Goal: Navigation & Orientation: Find specific page/section

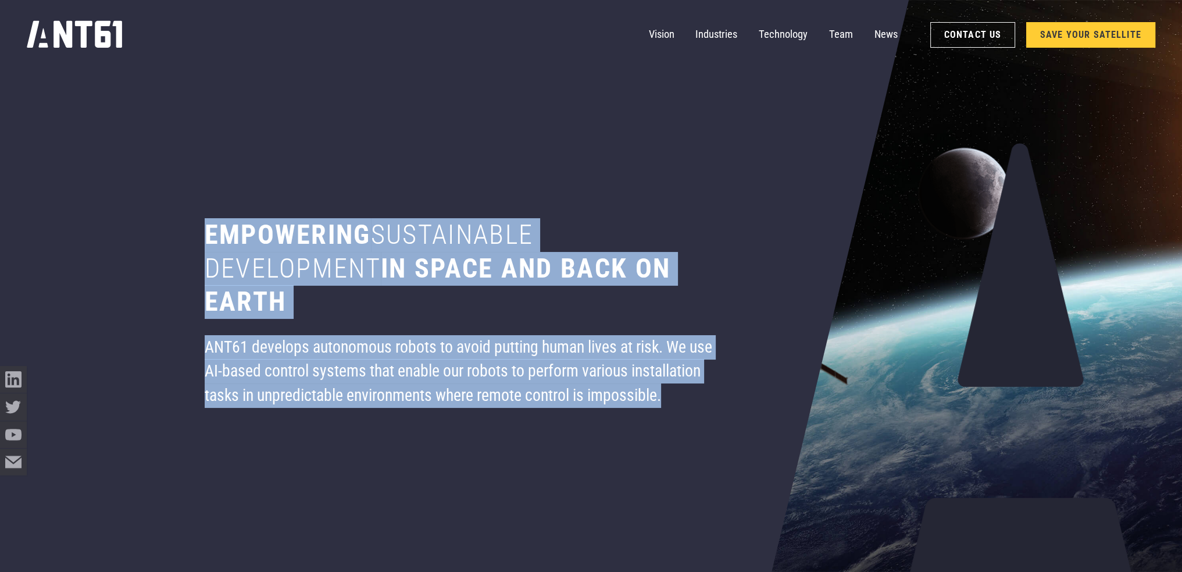
drag, startPoint x: 239, startPoint y: 248, endPoint x: 701, endPoint y: 437, distance: 499.0
click at [701, 437] on div "Empowering sustainable development in space and back on earth ANT61 develops au…" at bounding box center [464, 286] width 604 height 572
click at [707, 398] on div "ANT61 develops autonomous robots to avoid putting human lives at risk. We use A…" at bounding box center [464, 371] width 518 height 73
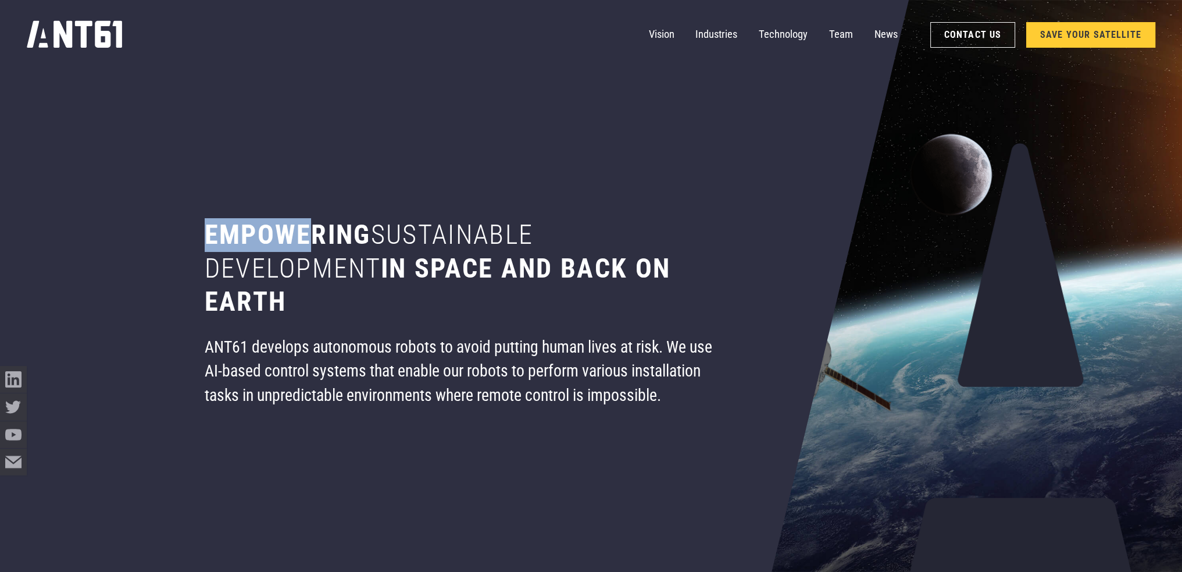
drag, startPoint x: 314, startPoint y: 241, endPoint x: 336, endPoint y: 244, distance: 21.6
click at [336, 244] on div "Empowering sustainable development in space and back on earth ANT61 develops au…" at bounding box center [464, 286] width 604 height 572
drag, startPoint x: 450, startPoint y: 244, endPoint x: 465, endPoint y: 244, distance: 15.1
click at [458, 244] on span "sustainable development" at bounding box center [369, 251] width 329 height 65
drag, startPoint x: 522, startPoint y: 245, endPoint x: 514, endPoint y: 250, distance: 9.7
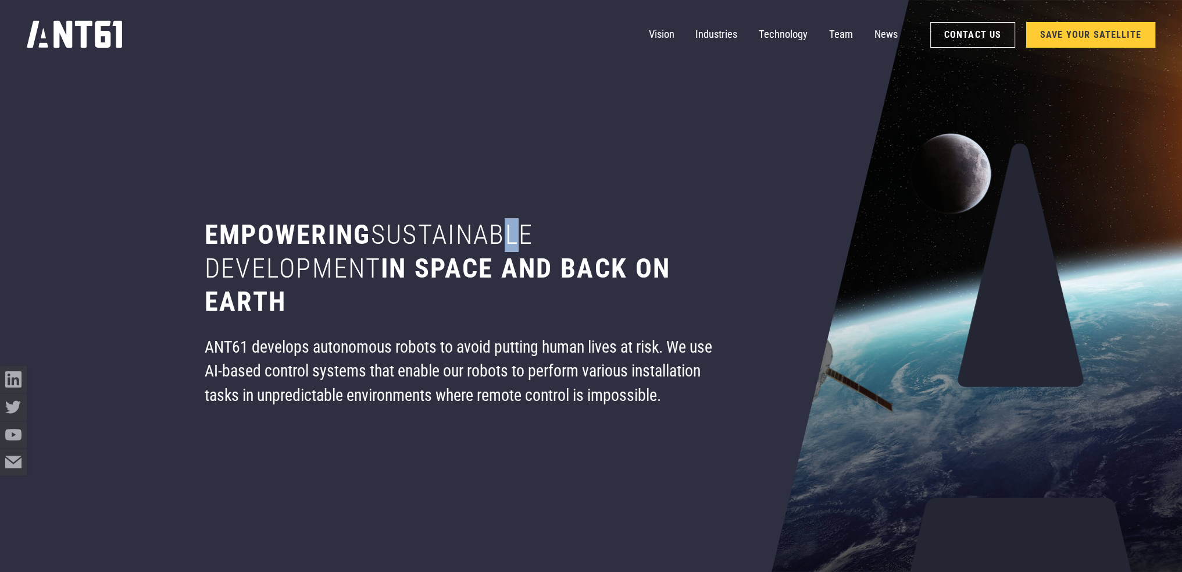
click at [534, 244] on span "sustainable development" at bounding box center [369, 251] width 329 height 65
drag, startPoint x: 281, startPoint y: 267, endPoint x: 420, endPoint y: 273, distance: 139.2
click at [358, 272] on span "sustainable development" at bounding box center [369, 251] width 329 height 65
drag, startPoint x: 420, startPoint y: 273, endPoint x: 444, endPoint y: 276, distance: 24.0
click at [444, 276] on h1 "Empowering sustainable development in space and back on earth" at bounding box center [464, 268] width 518 height 101
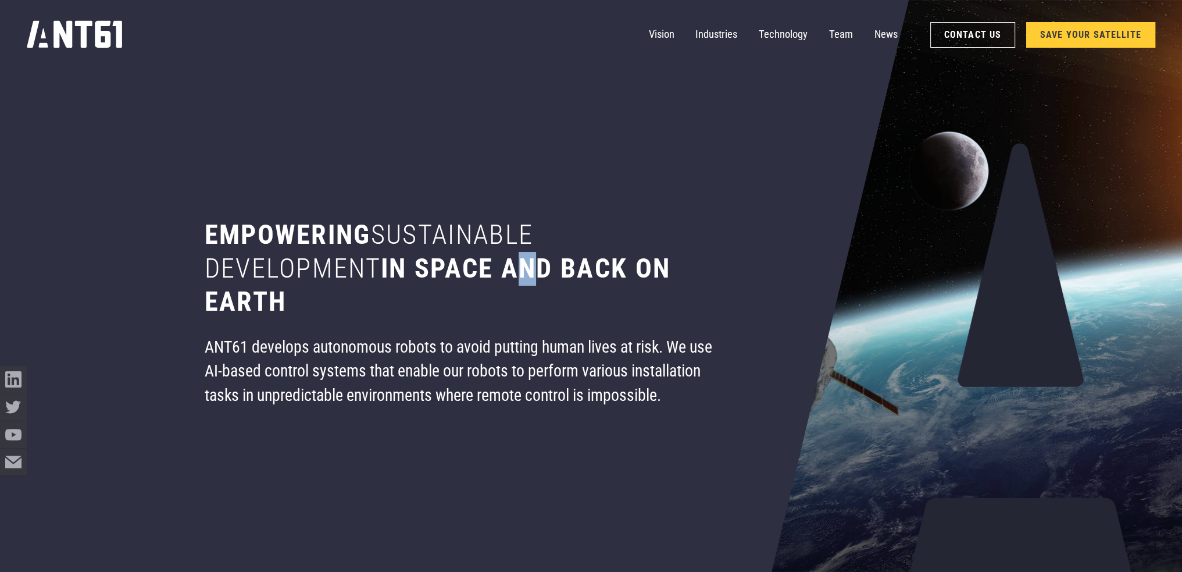
drag, startPoint x: 512, startPoint y: 279, endPoint x: 576, endPoint y: 282, distance: 63.5
click at [556, 279] on h1 "Empowering sustainable development in space and back on earth" at bounding box center [464, 268] width 518 height 101
drag, startPoint x: 576, startPoint y: 282, endPoint x: 642, endPoint y: 281, distance: 66.3
click at [635, 281] on h1 "Empowering sustainable development in space and back on earth" at bounding box center [464, 268] width 518 height 101
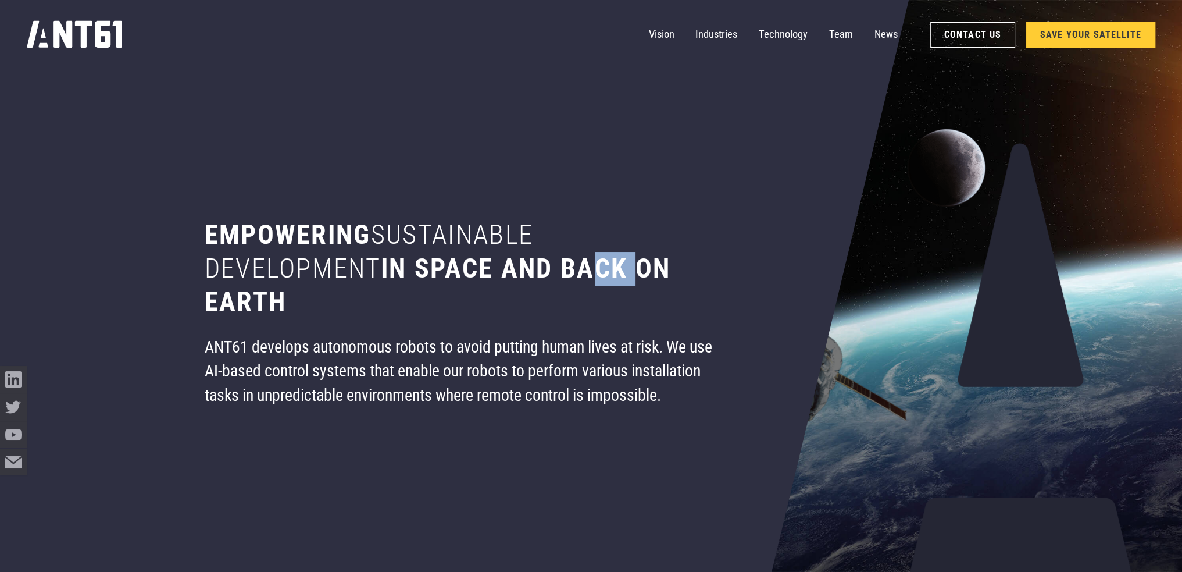
drag, startPoint x: 228, startPoint y: 309, endPoint x: 327, endPoint y: 312, distance: 99.5
click at [293, 311] on h1 "Empowering sustainable development in space and back on earth" at bounding box center [464, 268] width 518 height 101
drag, startPoint x: 271, startPoint y: 343, endPoint x: 386, endPoint y: 344, distance: 114.6
click at [318, 343] on div "ANT61 develops autonomous robots to avoid putting human lives at risk. We use A…" at bounding box center [464, 371] width 518 height 73
drag, startPoint x: 386, startPoint y: 344, endPoint x: 445, endPoint y: 346, distance: 59.4
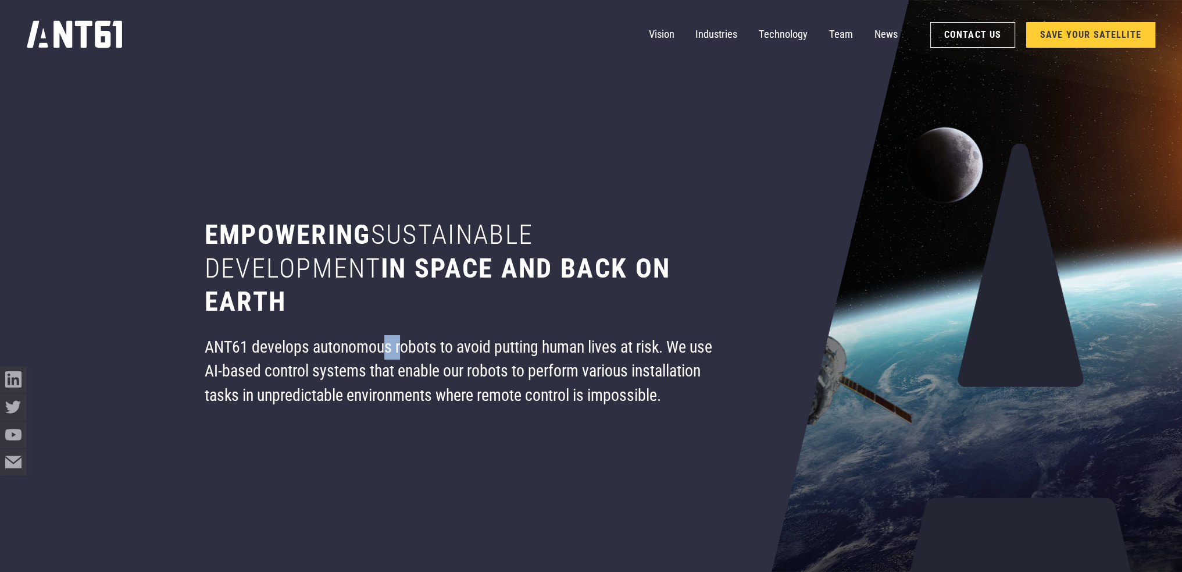
click at [408, 344] on div "ANT61 develops autonomous robots to avoid putting human lives at risk. We use A…" at bounding box center [464, 371] width 518 height 73
drag, startPoint x: 479, startPoint y: 348, endPoint x: 563, endPoint y: 351, distance: 83.8
click at [546, 348] on div "ANT61 develops autonomous robots to avoid putting human lives at risk. We use A…" at bounding box center [464, 371] width 518 height 73
drag, startPoint x: 563, startPoint y: 351, endPoint x: 617, endPoint y: 351, distance: 53.5
click at [613, 351] on div "ANT61 develops autonomous robots to avoid putting human lives at risk. We use A…" at bounding box center [464, 371] width 518 height 73
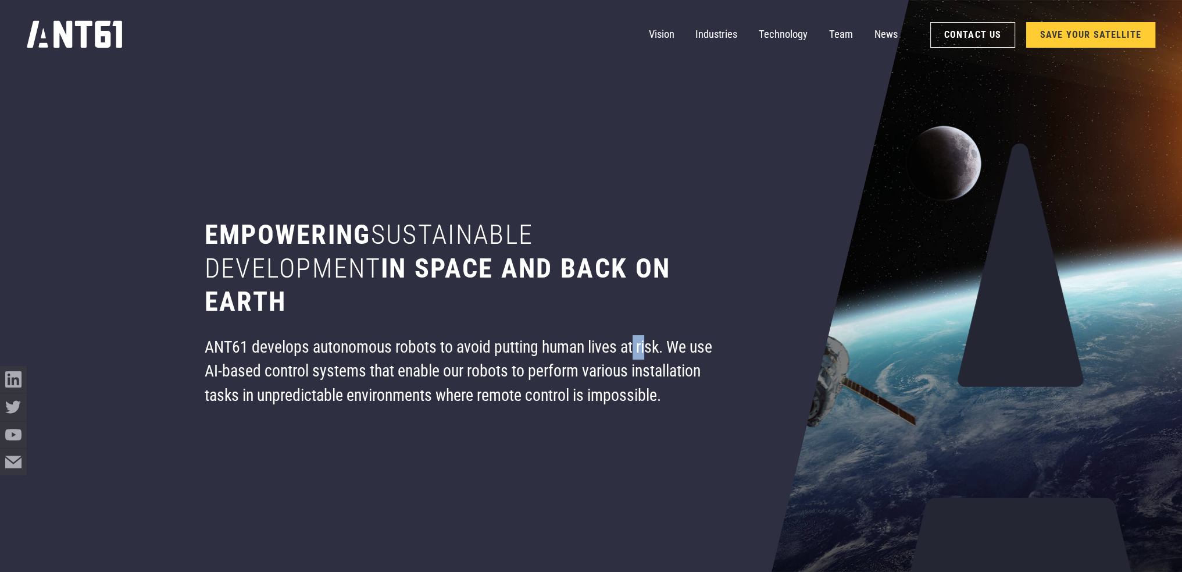
drag, startPoint x: 640, startPoint y: 351, endPoint x: 703, endPoint y: 347, distance: 63.5
click at [672, 350] on div "ANT61 develops autonomous robots to avoid putting human lives at risk. We use A…" at bounding box center [464, 371] width 518 height 73
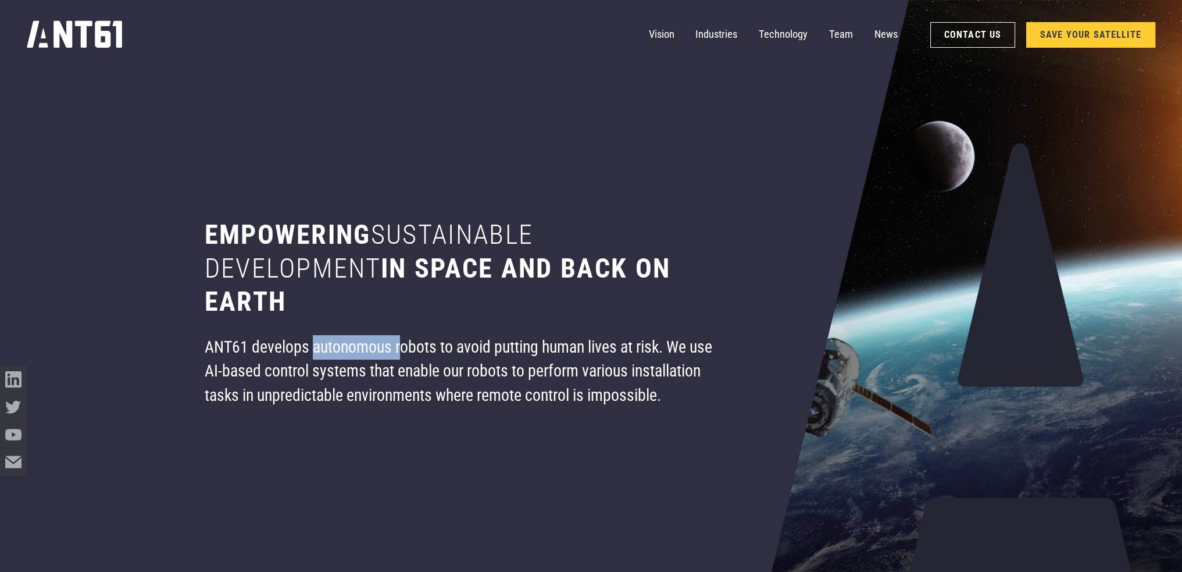
drag, startPoint x: 320, startPoint y: 350, endPoint x: 481, endPoint y: 349, distance: 160.5
click at [411, 351] on div "ANT61 develops autonomous robots to avoid putting human lives at risk. We use A…" at bounding box center [464, 371] width 518 height 73
drag, startPoint x: 481, startPoint y: 349, endPoint x: 546, endPoint y: 348, distance: 65.1
click at [531, 348] on div "ANT61 develops autonomous robots to avoid putting human lives at risk. We use A…" at bounding box center [464, 371] width 518 height 73
click at [618, 347] on div "ANT61 develops autonomous robots to avoid putting human lives at risk. We use A…" at bounding box center [464, 371] width 518 height 73
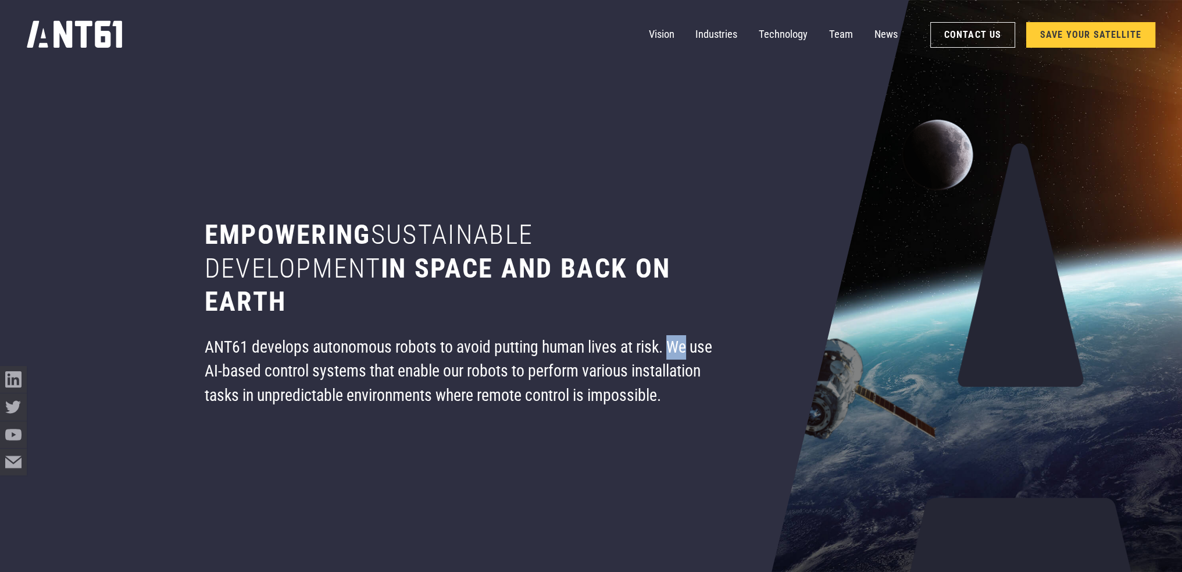
drag, startPoint x: 674, startPoint y: 346, endPoint x: 705, endPoint y: 347, distance: 31.4
click at [705, 347] on div "ANT61 develops autonomous robots to avoid putting human lives at risk. We use A…" at bounding box center [464, 371] width 518 height 73
drag, startPoint x: 223, startPoint y: 372, endPoint x: 323, endPoint y: 379, distance: 100.3
click at [292, 379] on div "ANT61 develops autonomous robots to avoid putting human lives at risk. We use A…" at bounding box center [464, 371] width 518 height 73
click at [413, 381] on div "ANT61 develops autonomous robots to avoid putting human lives at risk. We use A…" at bounding box center [464, 371] width 518 height 73
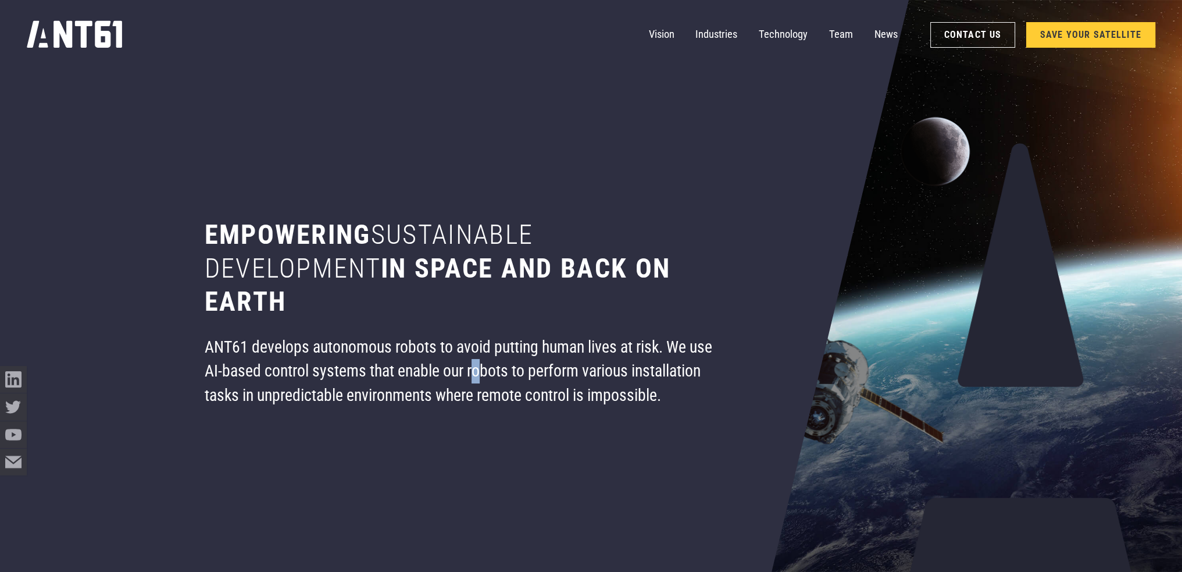
click at [494, 379] on div "ANT61 develops autonomous robots to avoid putting human lives at risk. We use A…" at bounding box center [464, 371] width 518 height 73
drag, startPoint x: 535, startPoint y: 378, endPoint x: 541, endPoint y: 378, distance: 7.0
click at [536, 378] on div "ANT61 develops autonomous robots to avoid putting human lives at risk. We use A…" at bounding box center [464, 371] width 518 height 73
click at [599, 377] on div "ANT61 develops autonomous robots to avoid putting human lives at risk. We use A…" at bounding box center [464, 371] width 518 height 73
drag, startPoint x: 668, startPoint y: 377, endPoint x: 701, endPoint y: 375, distance: 33.2
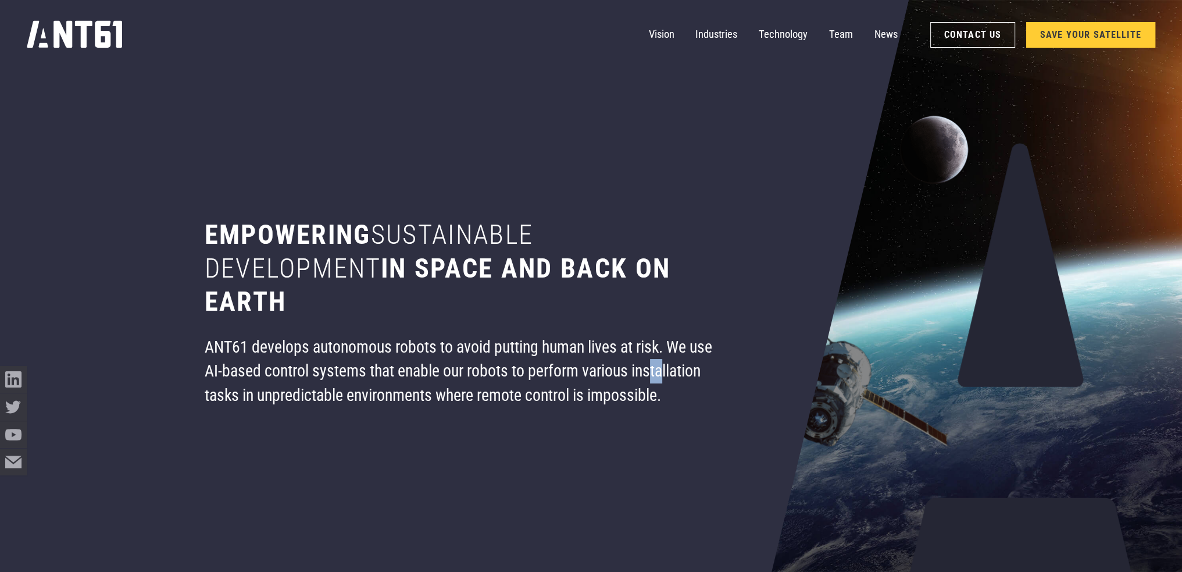
click at [673, 377] on div "ANT61 develops autonomous robots to avoid putting human lives at risk. We use A…" at bounding box center [464, 371] width 518 height 73
drag, startPoint x: 701, startPoint y: 375, endPoint x: 712, endPoint y: 374, distance: 11.1
click at [706, 375] on div "ANT61 develops autonomous robots to avoid putting human lives at risk. We use A…" at bounding box center [464, 371] width 518 height 73
drag, startPoint x: 226, startPoint y: 389, endPoint x: 267, endPoint y: 388, distance: 41.3
click at [263, 388] on div "ANT61 develops autonomous robots to avoid putting human lives at risk. We use A…" at bounding box center [464, 371] width 518 height 73
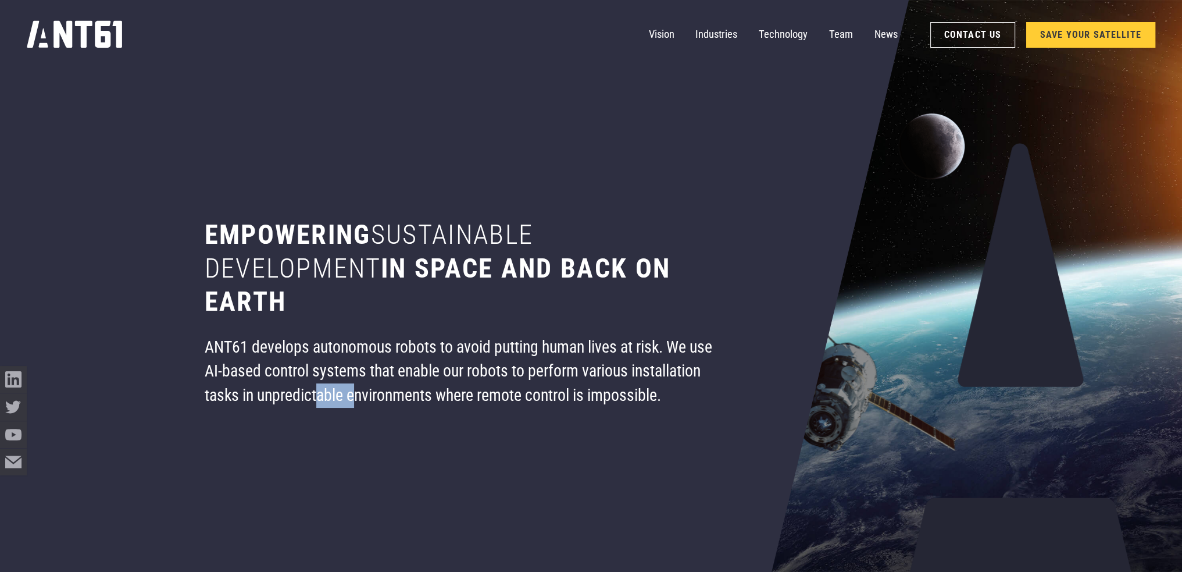
click at [395, 388] on div "ANT61 develops autonomous robots to avoid putting human lives at risk. We use A…" at bounding box center [464, 371] width 518 height 73
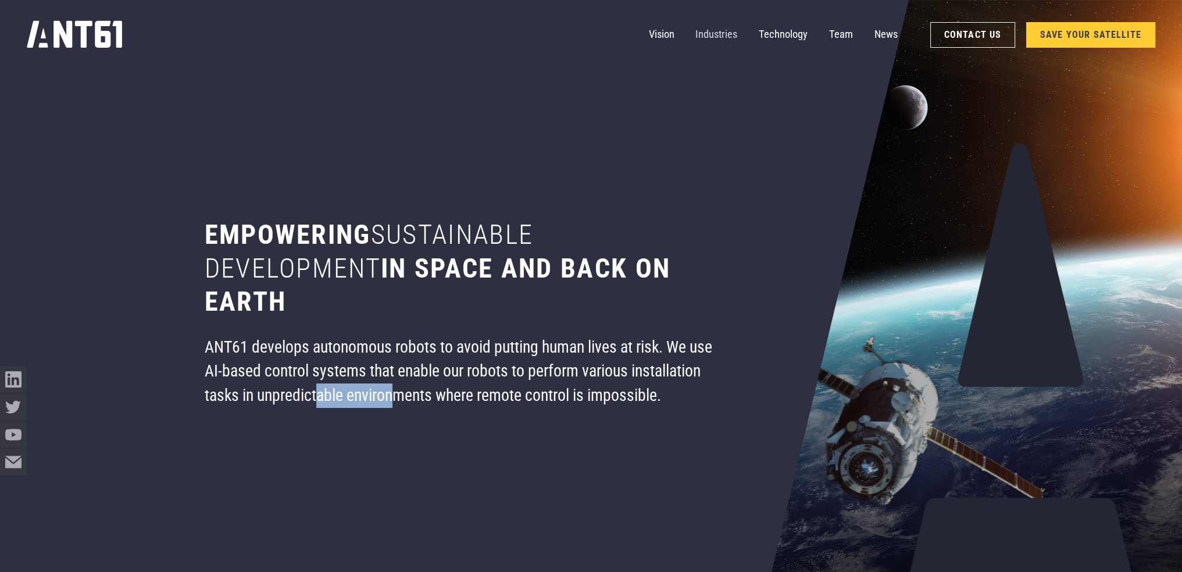
click at [729, 33] on link "Industries" at bounding box center [717, 35] width 42 height 27
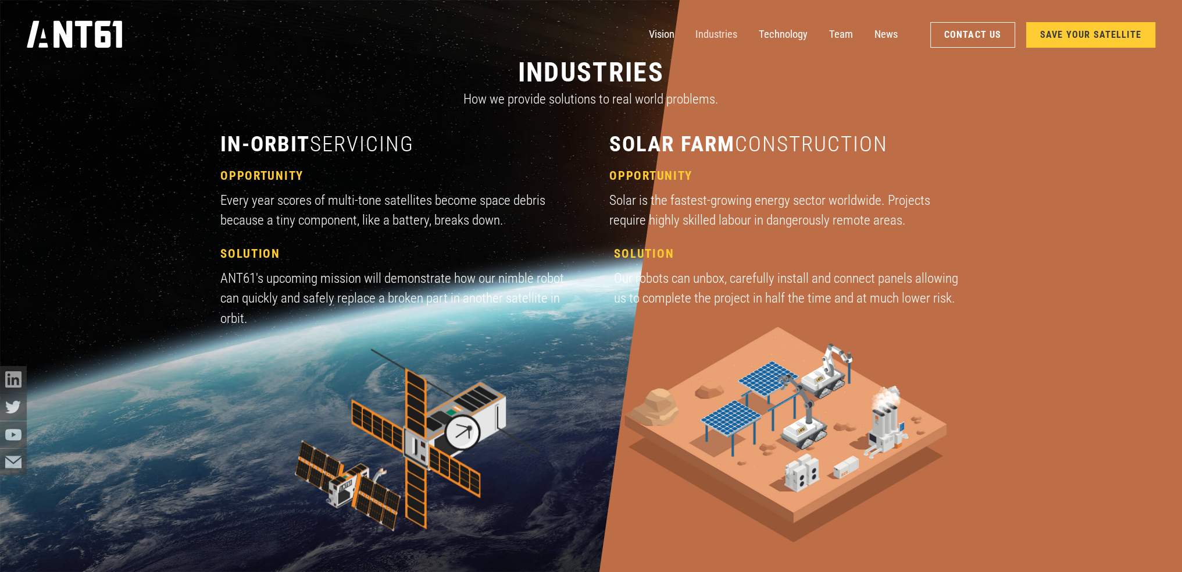
scroll to position [1714, 0]
